Goal: Information Seeking & Learning: Learn about a topic

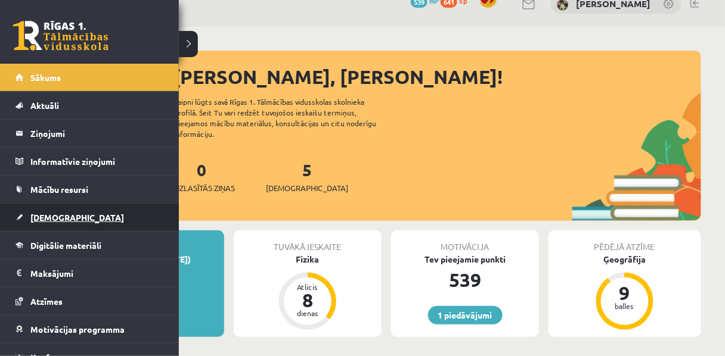
scroll to position [8, 0]
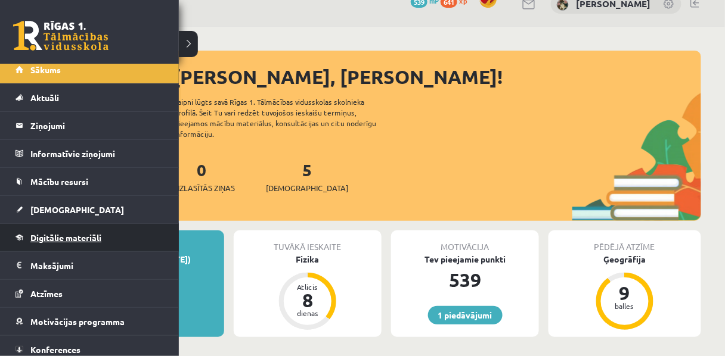
click at [40, 237] on span "Digitālie materiāli" at bounding box center [65, 237] width 71 height 11
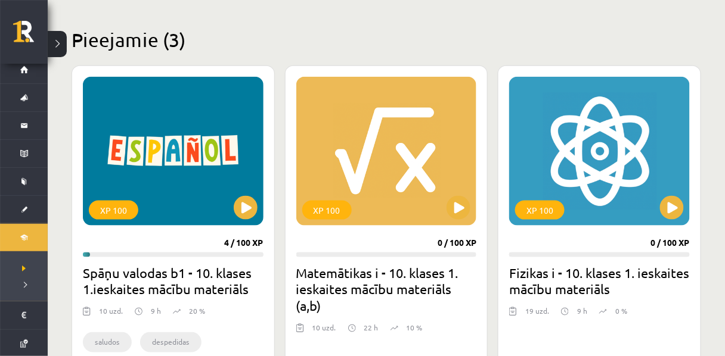
scroll to position [275, 0]
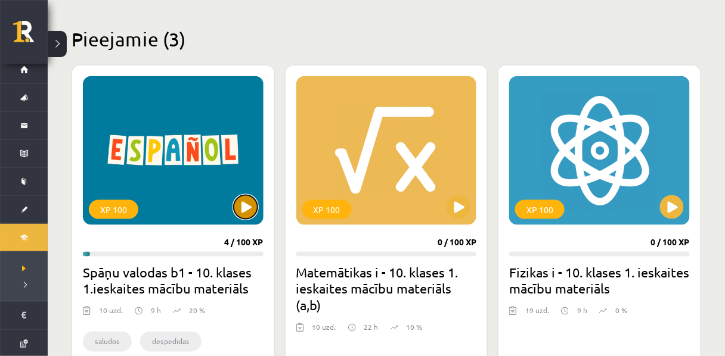
click at [244, 210] on button at bounding box center [246, 207] width 24 height 24
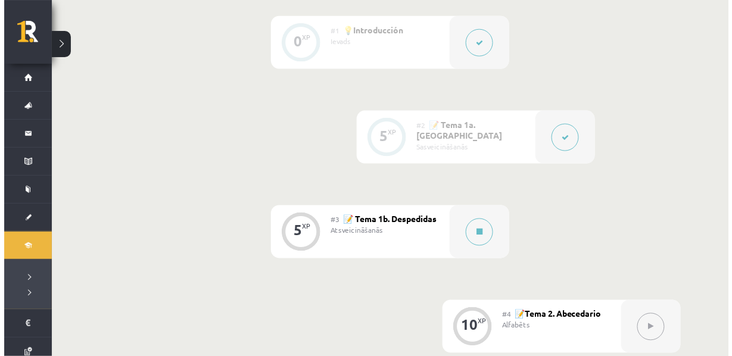
scroll to position [375, 0]
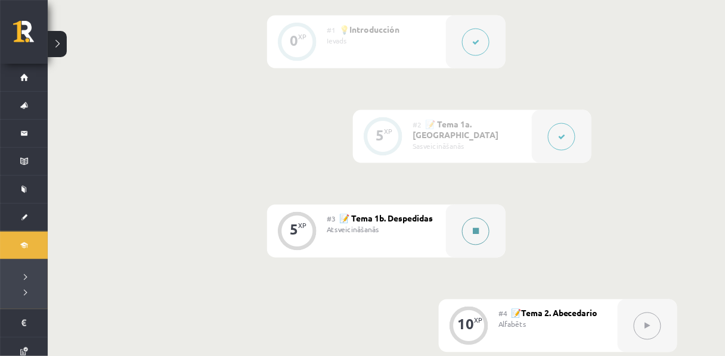
click at [477, 246] on button at bounding box center [475, 231] width 27 height 27
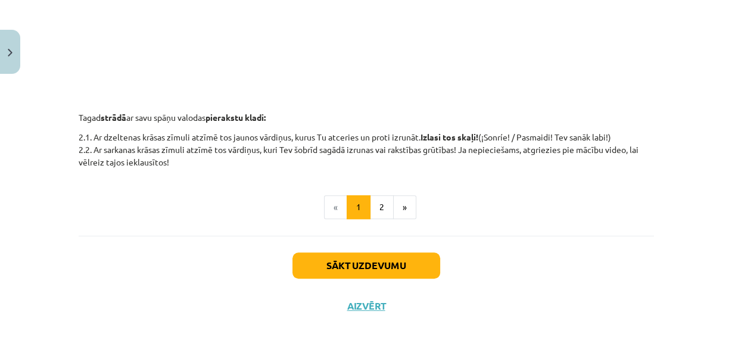
scroll to position [539, 0]
